Goal: Information Seeking & Learning: Learn about a topic

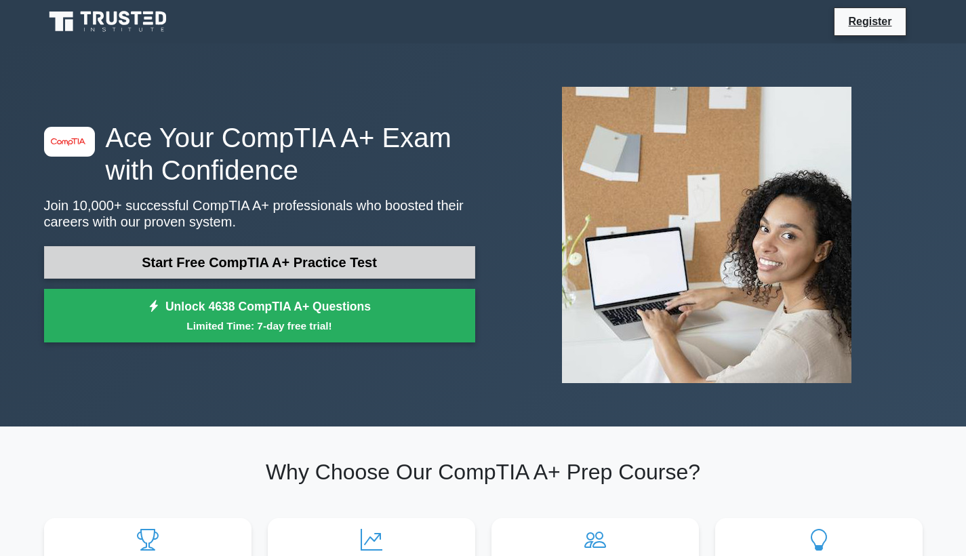
click at [177, 268] on link "Start Free CompTIA A+ Practice Test" at bounding box center [259, 262] width 431 height 33
click at [242, 271] on link "Start Free CompTIA A+ Practice Test" at bounding box center [259, 262] width 431 height 33
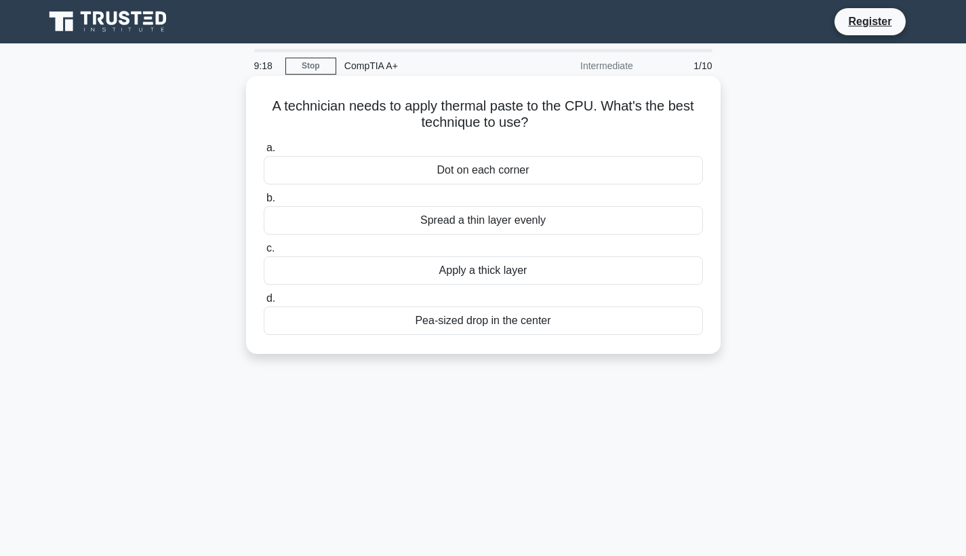
click at [320, 167] on div "Dot on each corner" at bounding box center [483, 170] width 439 height 28
click at [264, 153] on input "a. Dot on each corner" at bounding box center [264, 148] width 0 height 9
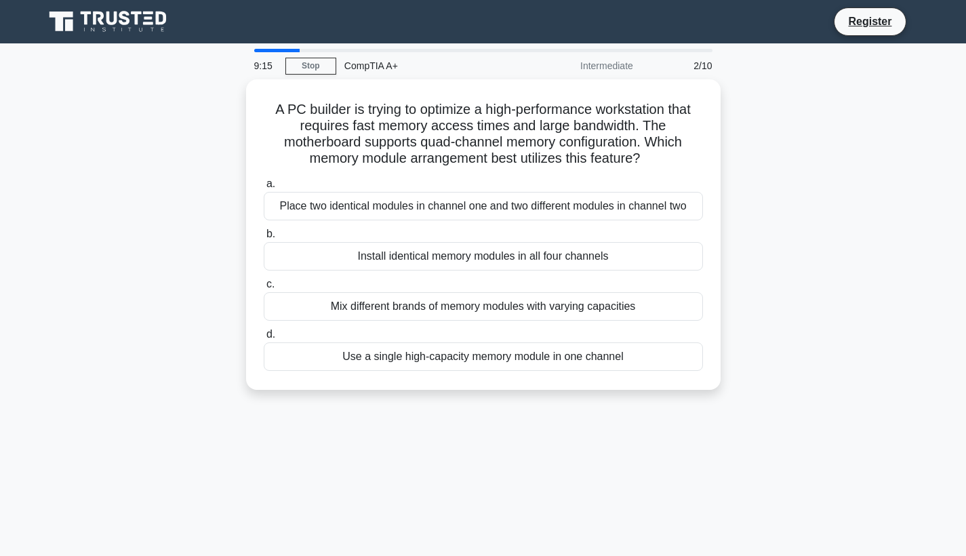
click at [267, 49] on div at bounding box center [277, 50] width 46 height 3
click at [300, 66] on link "Stop" at bounding box center [310, 66] width 51 height 17
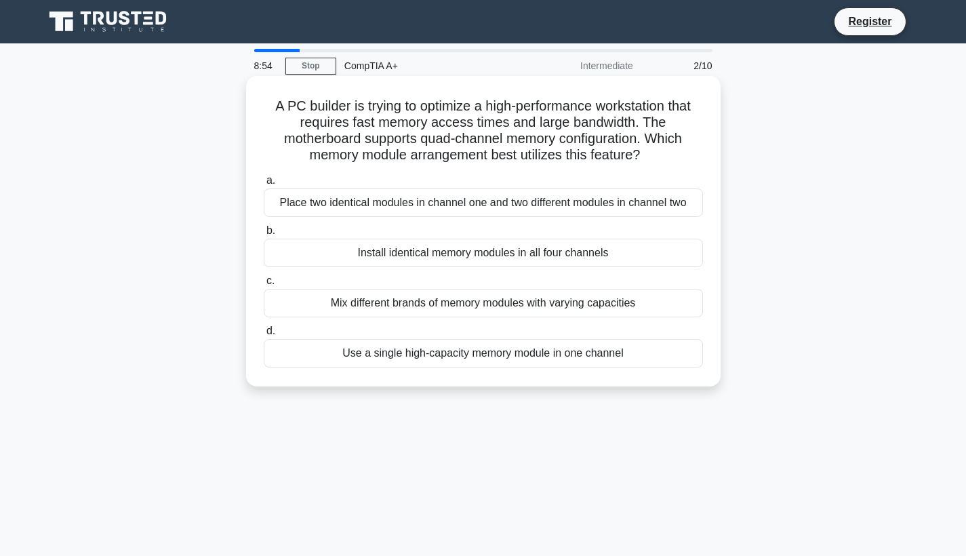
click at [401, 250] on div "Install identical memory modules in all four channels" at bounding box center [483, 253] width 439 height 28
click at [264, 235] on input "b. Install identical memory modules in all four channels" at bounding box center [264, 230] width 0 height 9
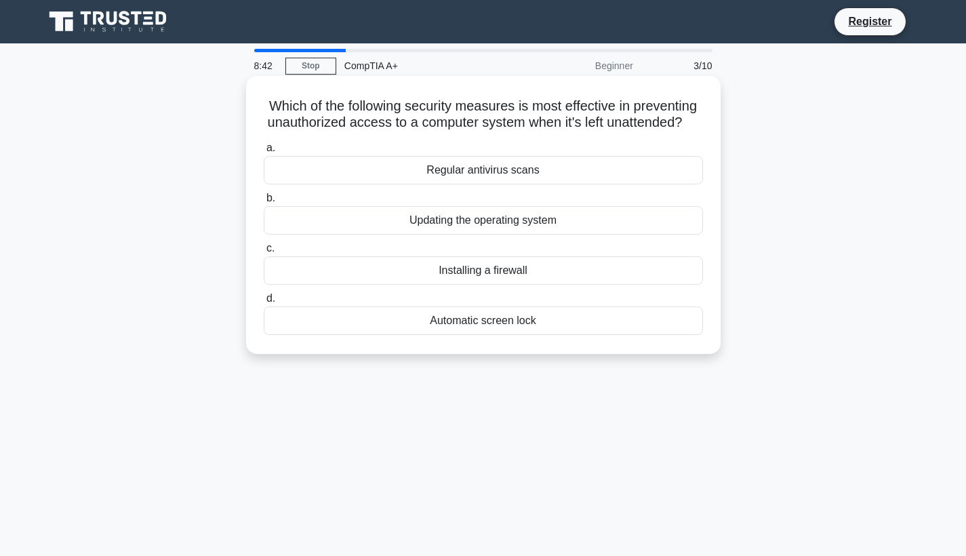
click at [399, 215] on div "Updating the operating system" at bounding box center [483, 220] width 439 height 28
click at [264, 203] on input "b. Updating the operating system" at bounding box center [264, 198] width 0 height 9
